Goal: Information Seeking & Learning: Find specific fact

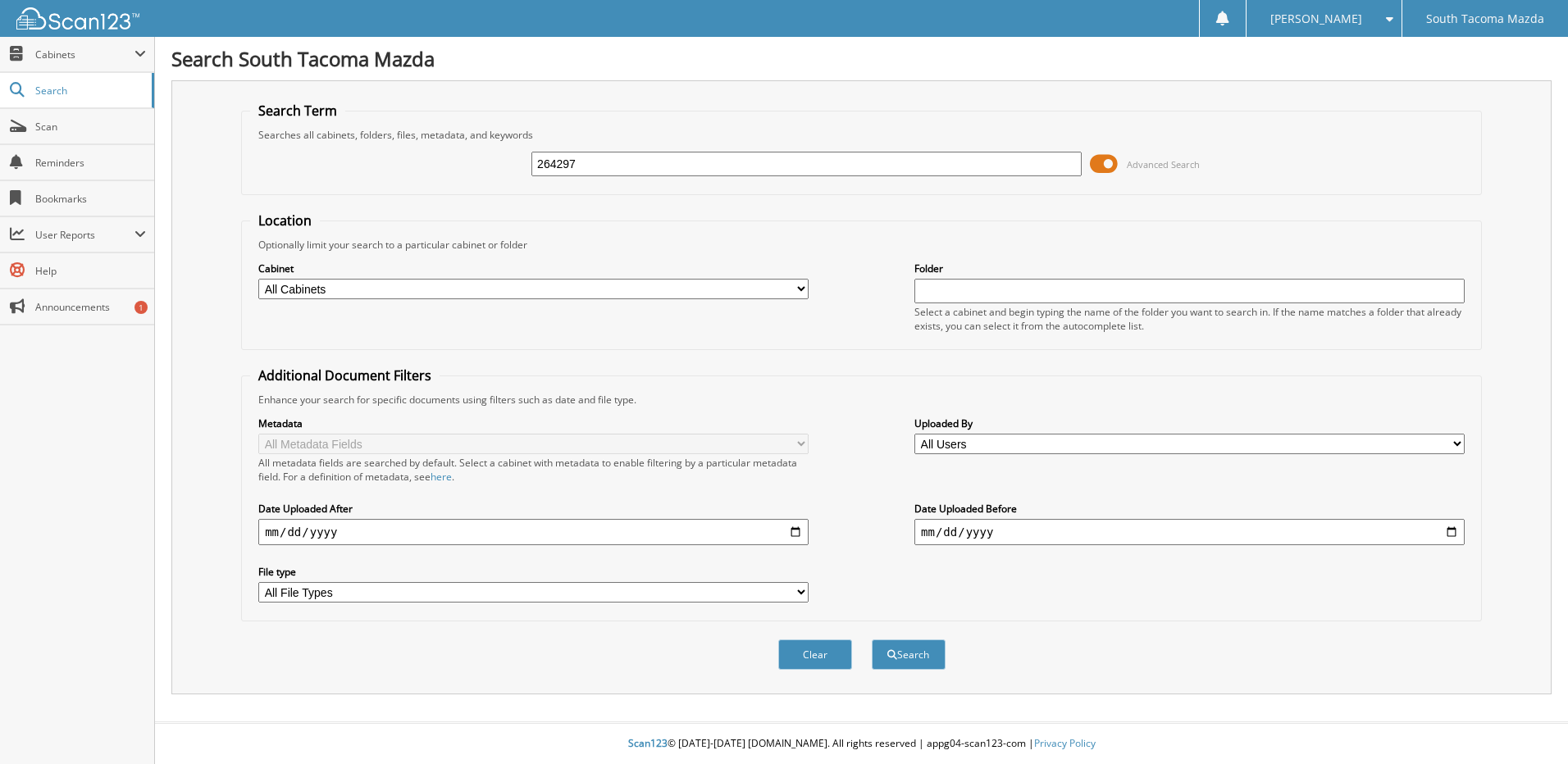
type input "264297"
click at [872, 640] on button "Search" at bounding box center [909, 655] width 74 height 30
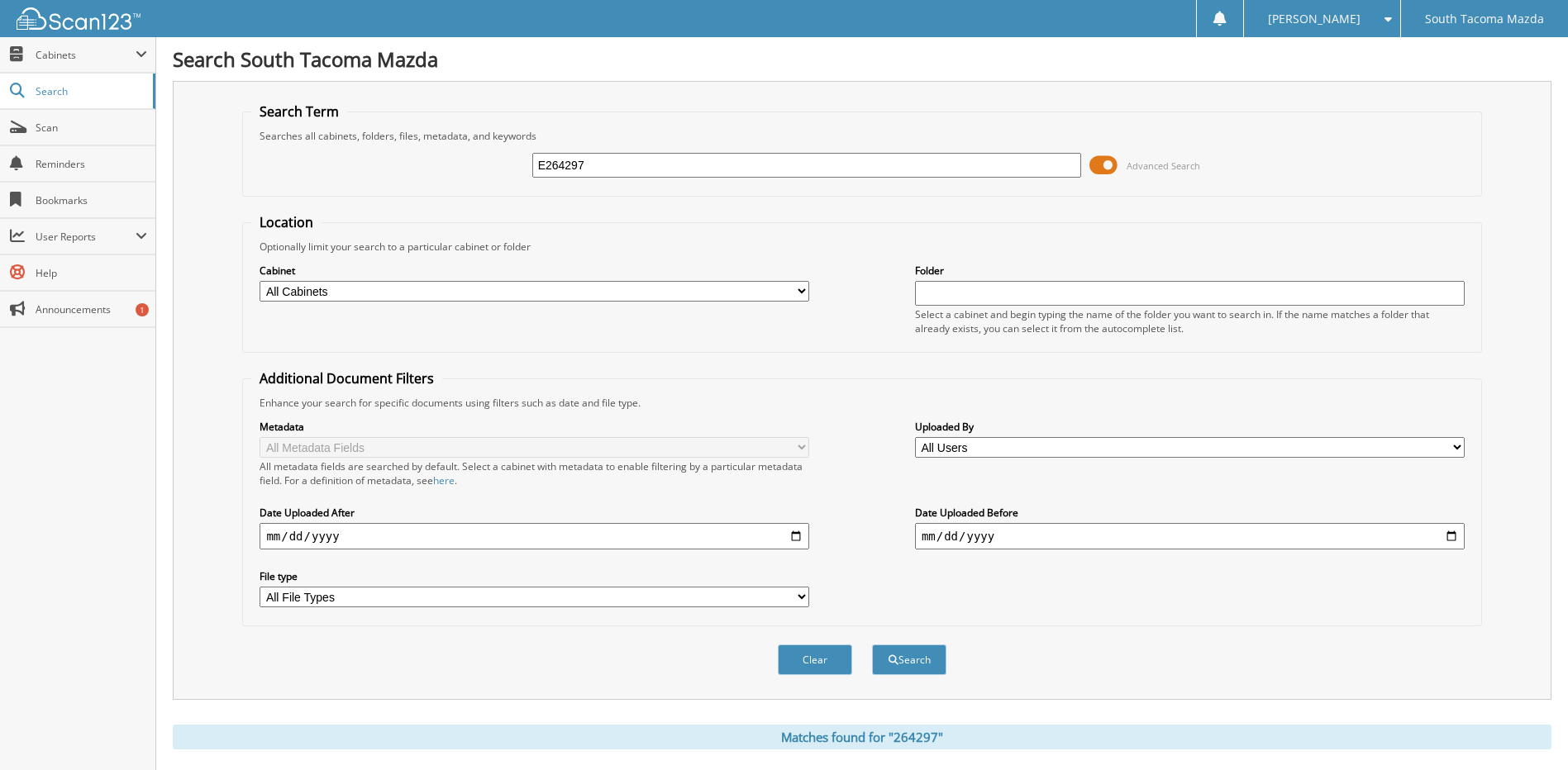
scroll to position [0, 385]
type input "E264297"
click at [872, 645] on button "Search" at bounding box center [909, 660] width 74 height 31
click at [593, 165] on input "E264297" at bounding box center [806, 165] width 550 height 25
type input "264297 E264297"
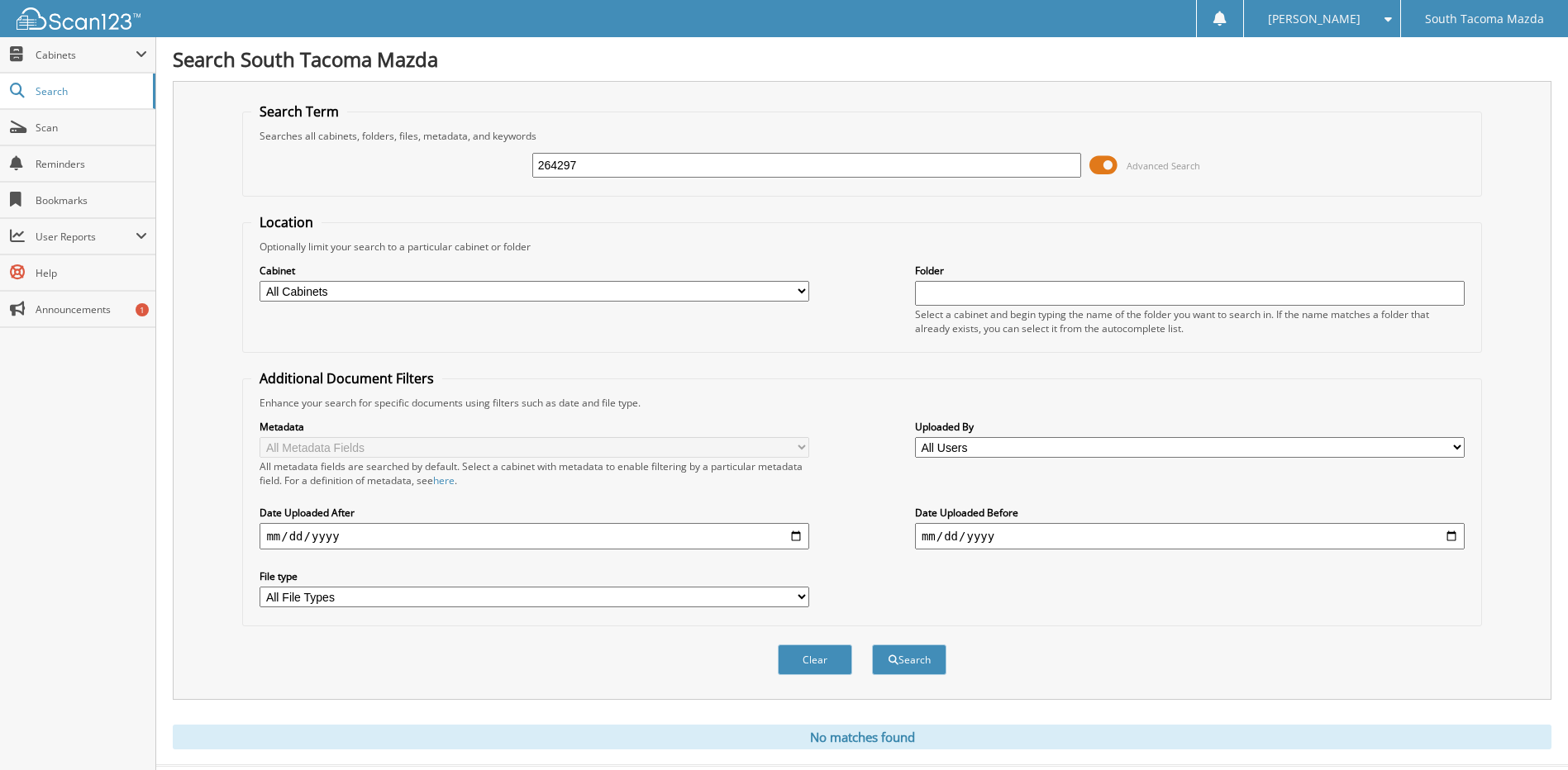
click at [872, 645] on button "Search" at bounding box center [909, 660] width 74 height 31
drag, startPoint x: 680, startPoint y: 162, endPoint x: 208, endPoint y: 120, distance: 473.9
click at [204, 119] on div "Search Term Searches all cabinets, folders, files, metadata, and keywords 26429…" at bounding box center [862, 390] width 1379 height 619
type input "264297 E264297"
click at [872, 645] on button "Search" at bounding box center [909, 660] width 74 height 31
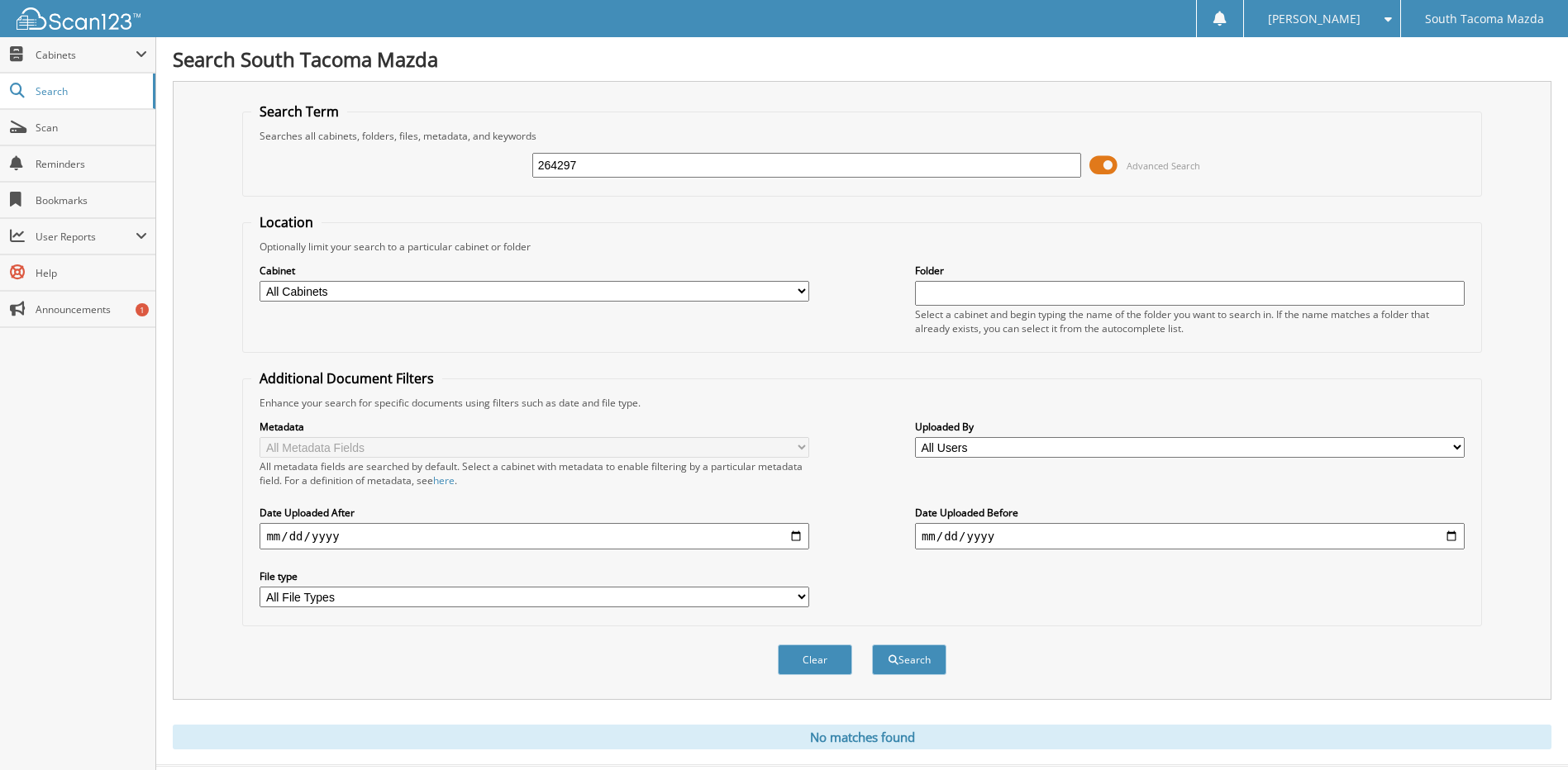
scroll to position [38, 0]
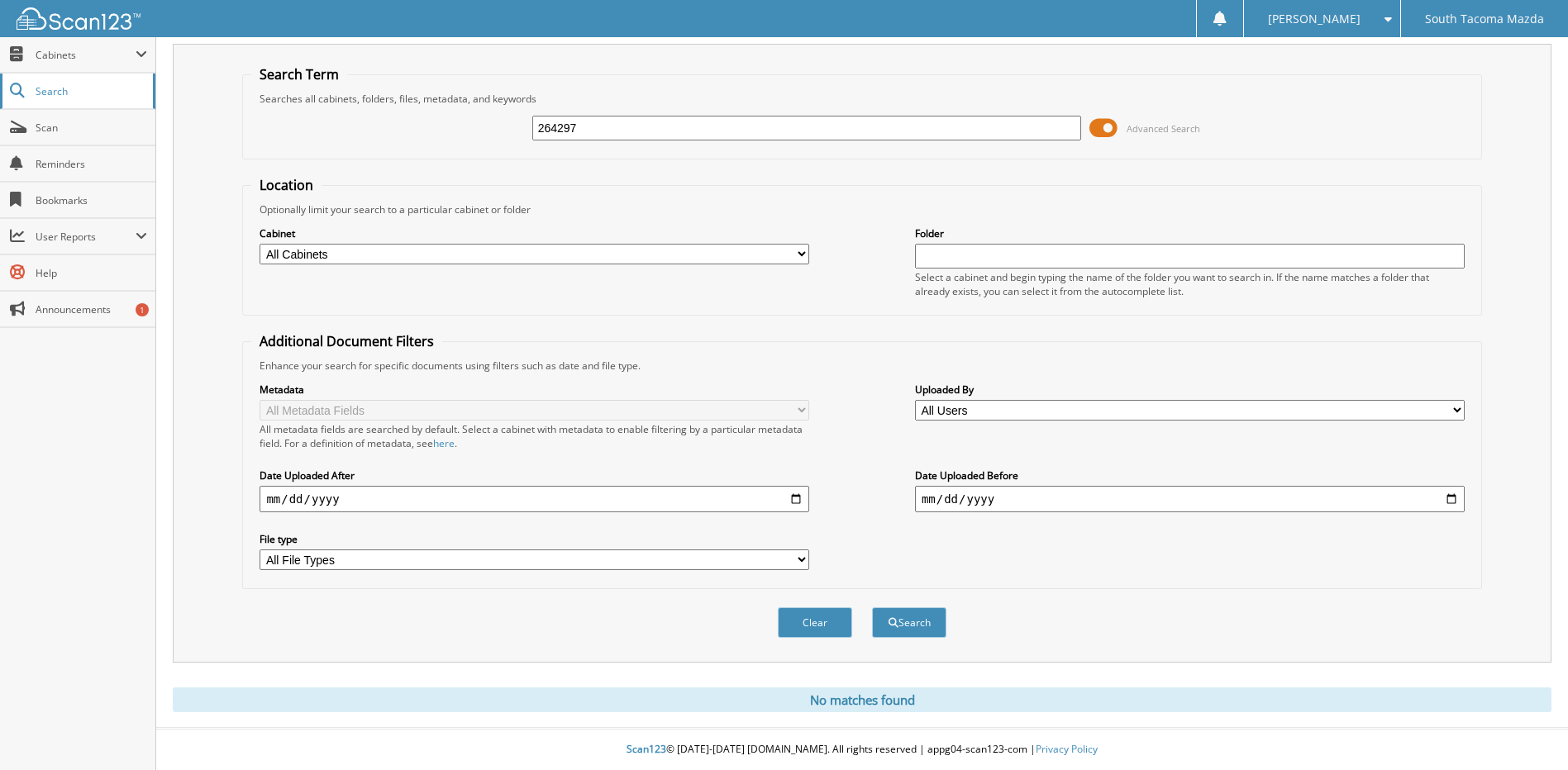
click at [60, 91] on span "Search" at bounding box center [90, 91] width 109 height 14
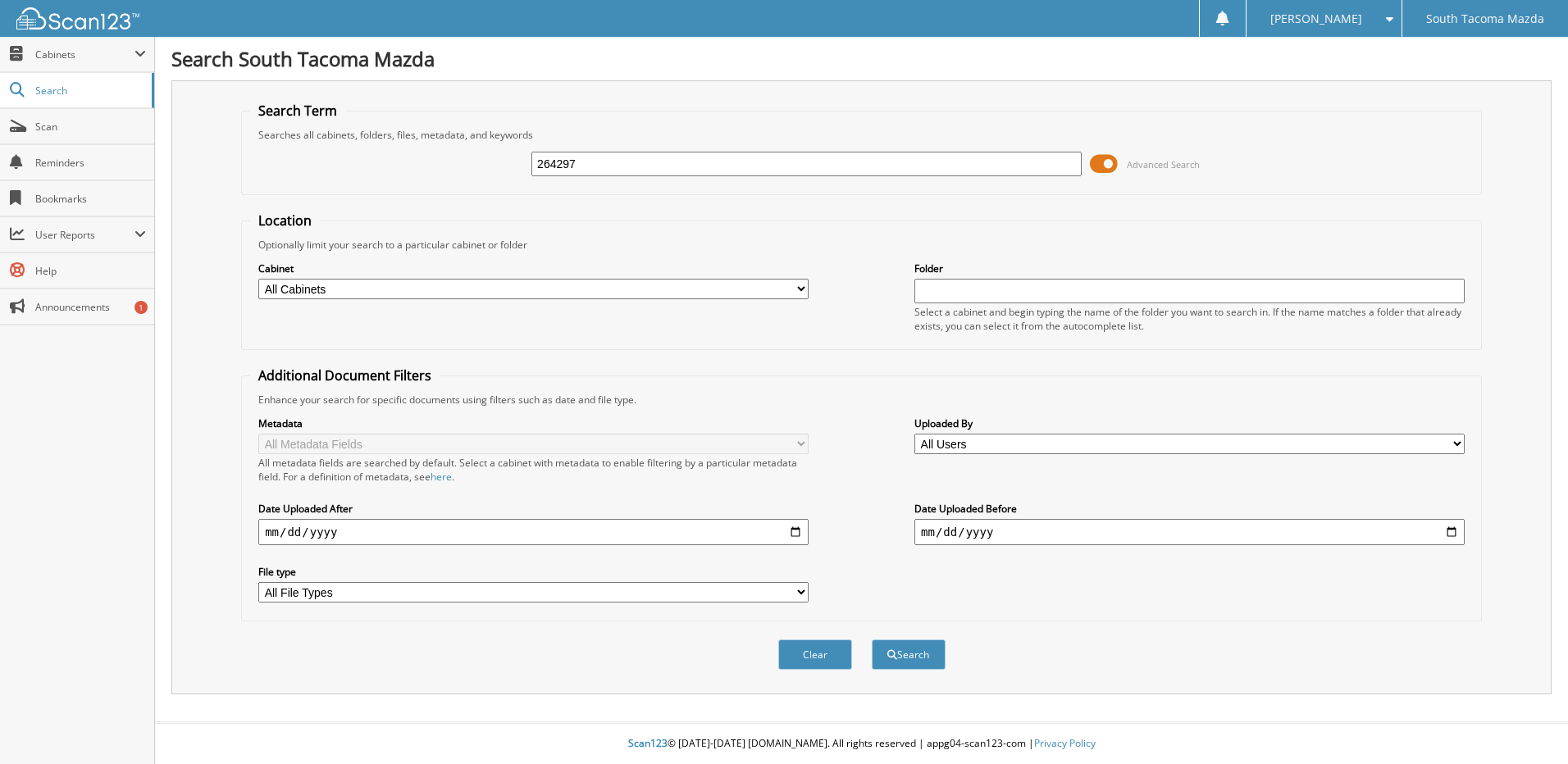
type input "264297"
click at [872, 640] on button "Search" at bounding box center [909, 655] width 74 height 30
